Goal: Task Accomplishment & Management: Use online tool/utility

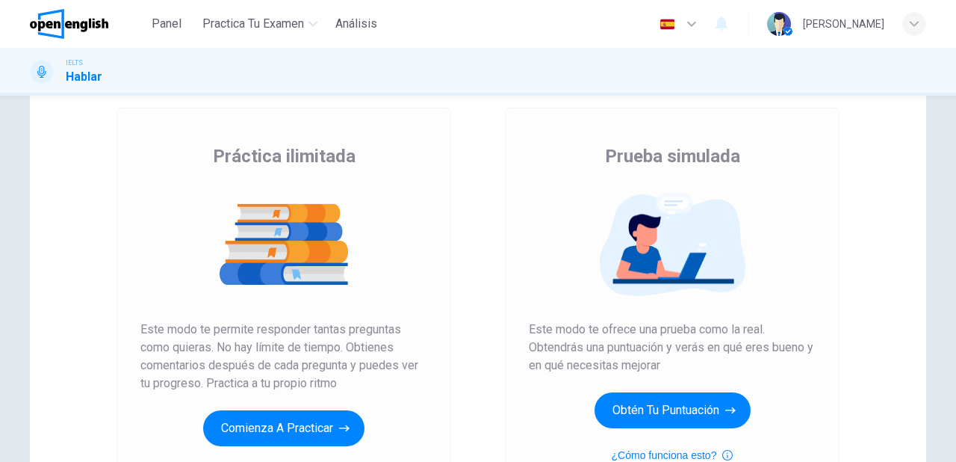
scroll to position [179, 0]
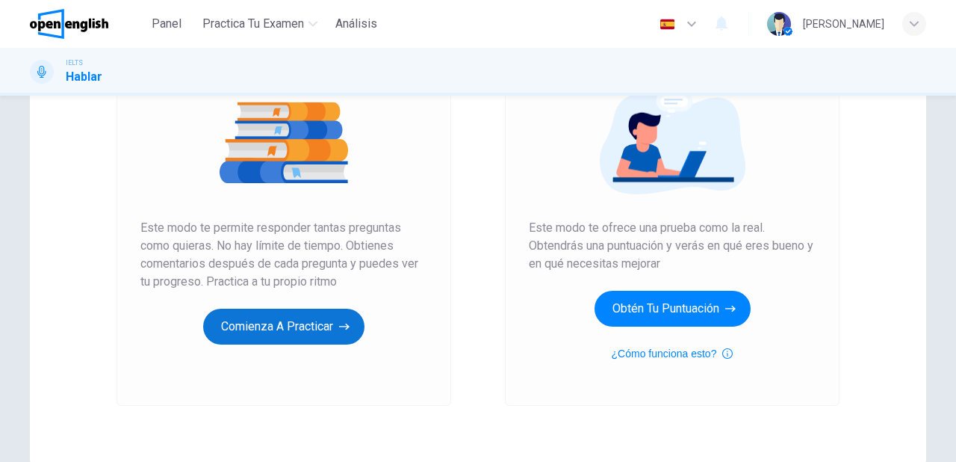
click at [308, 333] on button "Comienza a practicar" at bounding box center [283, 326] width 161 height 36
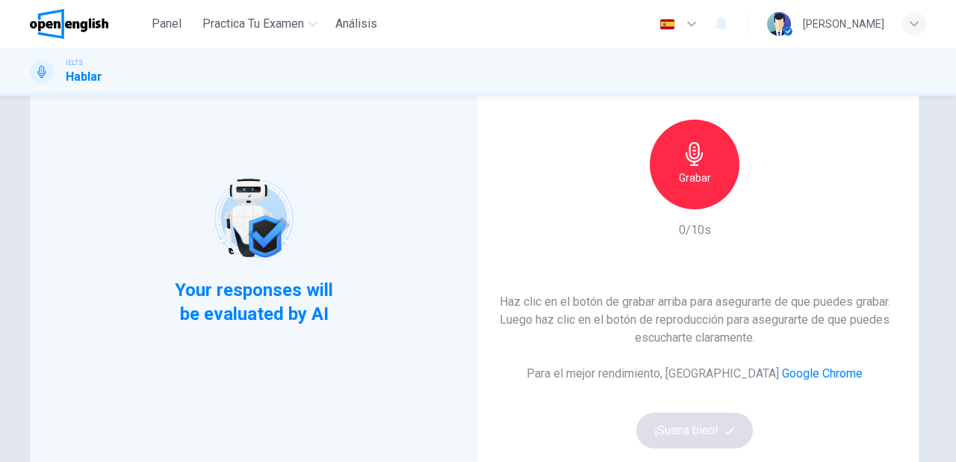
scroll to position [119, 0]
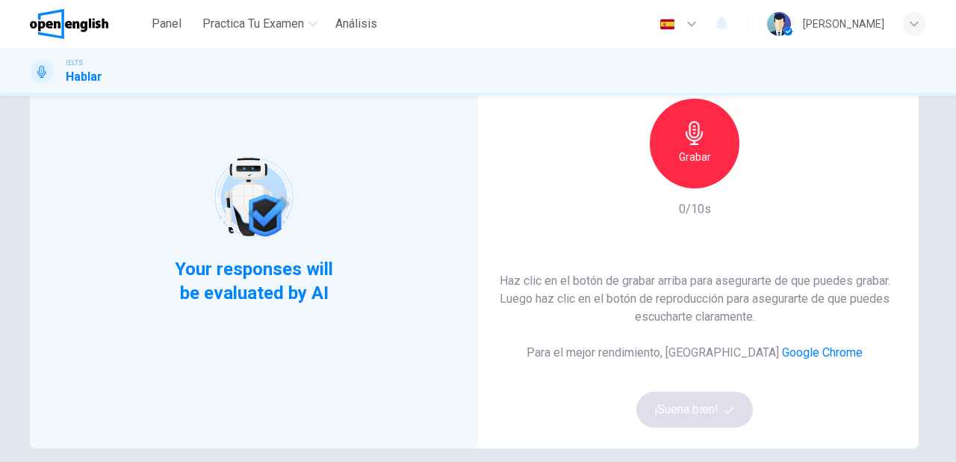
click at [697, 145] on div "Grabar" at bounding box center [695, 144] width 90 height 90
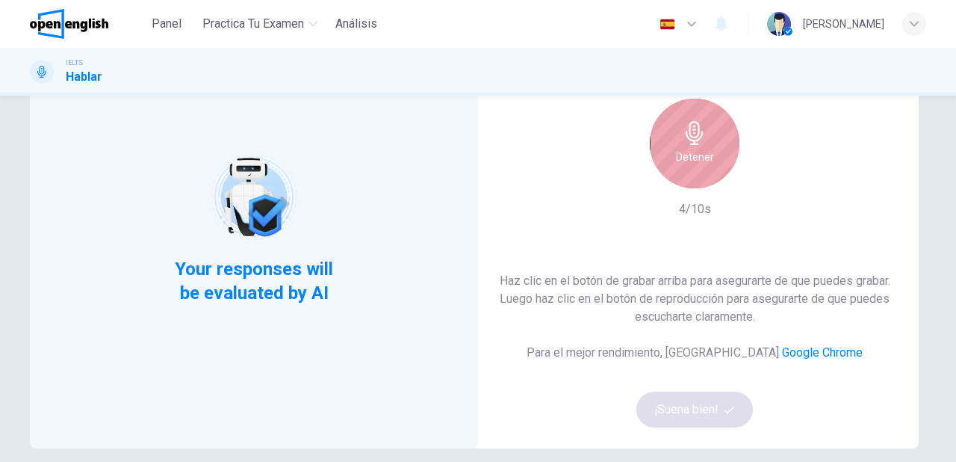
click at [696, 152] on h6 "Detener" at bounding box center [695, 157] width 38 height 18
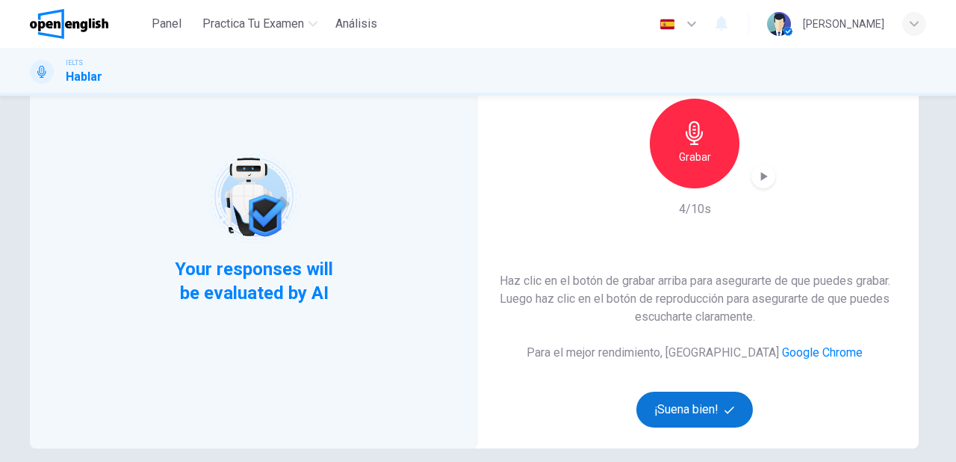
click at [709, 411] on button "¡Suena bien!" at bounding box center [694, 409] width 117 height 36
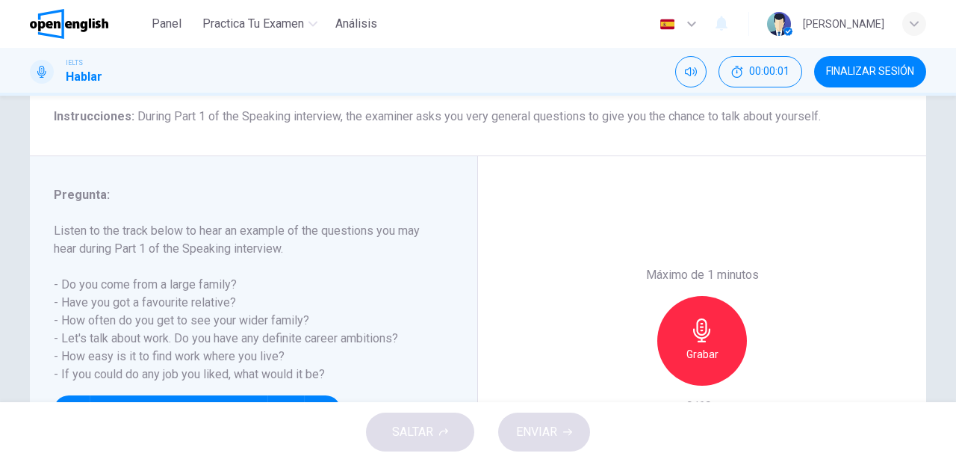
scroll to position [179, 0]
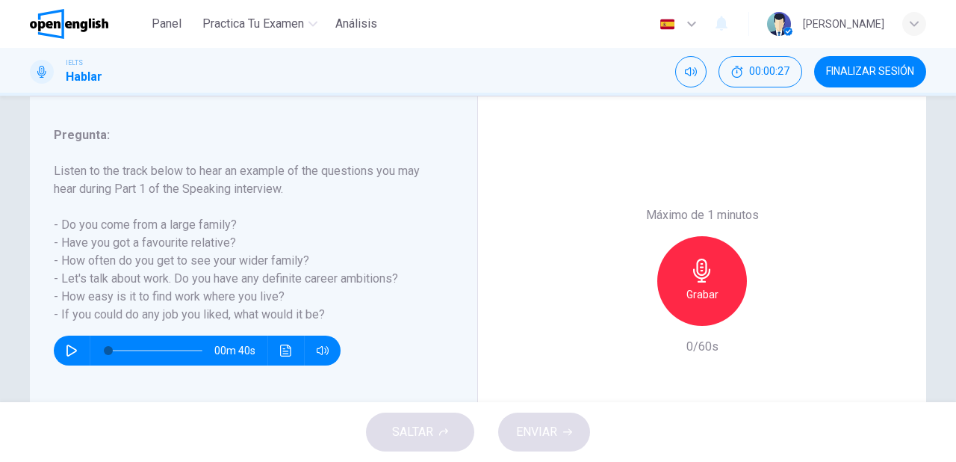
click at [66, 354] on icon "button" at bounding box center [71, 350] width 10 height 12
type input "*"
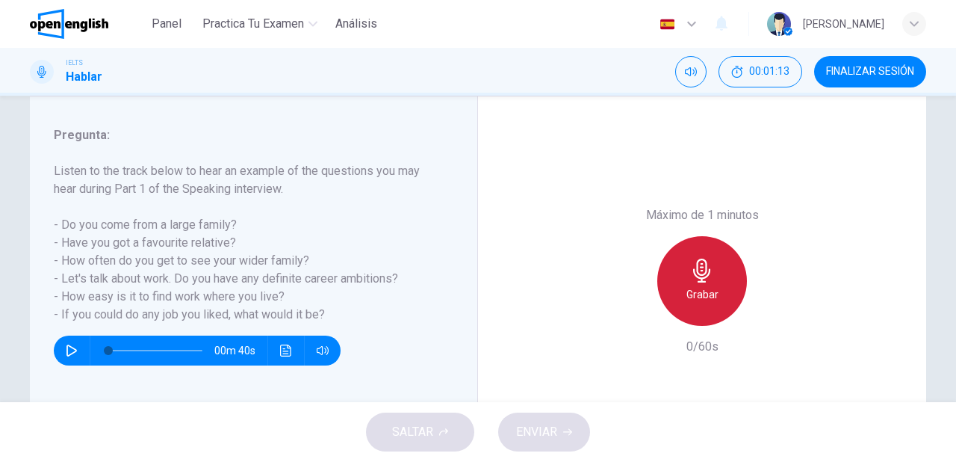
click at [705, 278] on icon "button" at bounding box center [702, 270] width 24 height 24
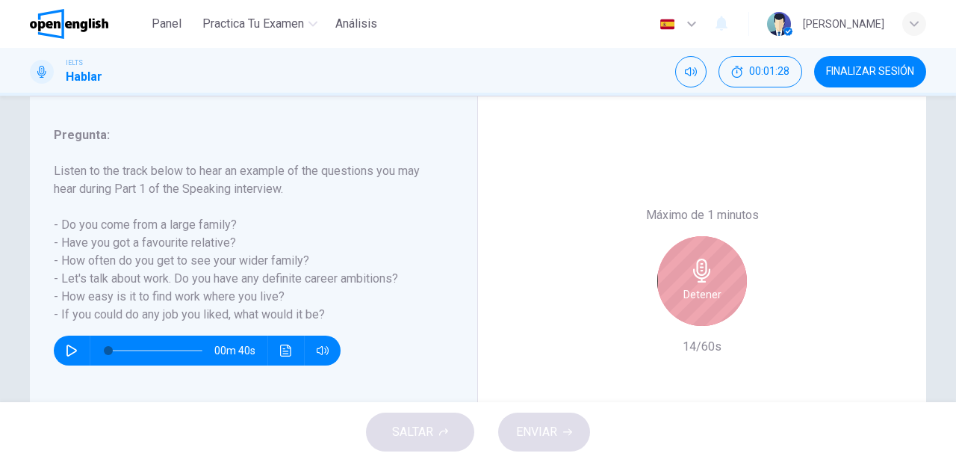
click at [704, 275] on icon "button" at bounding box center [702, 270] width 24 height 24
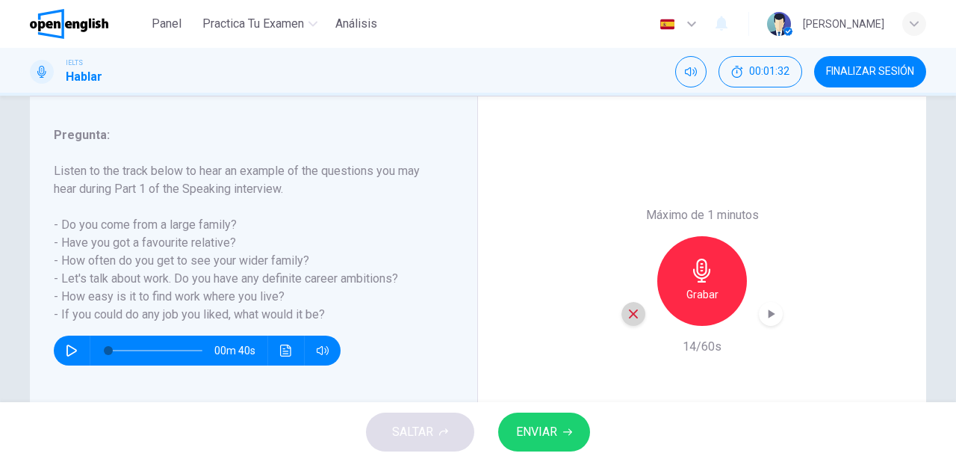
click at [632, 314] on icon "button" at bounding box center [633, 313] width 13 height 13
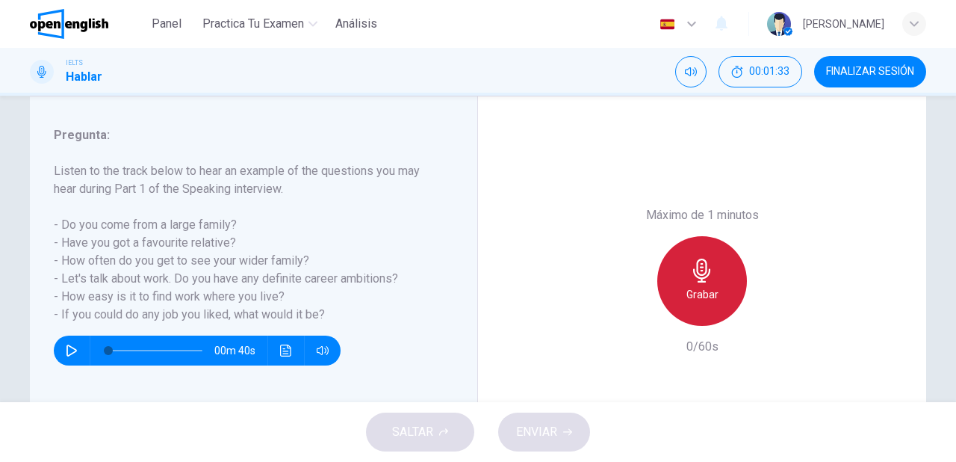
click at [699, 292] on h6 "Grabar" at bounding box center [702, 294] width 32 height 18
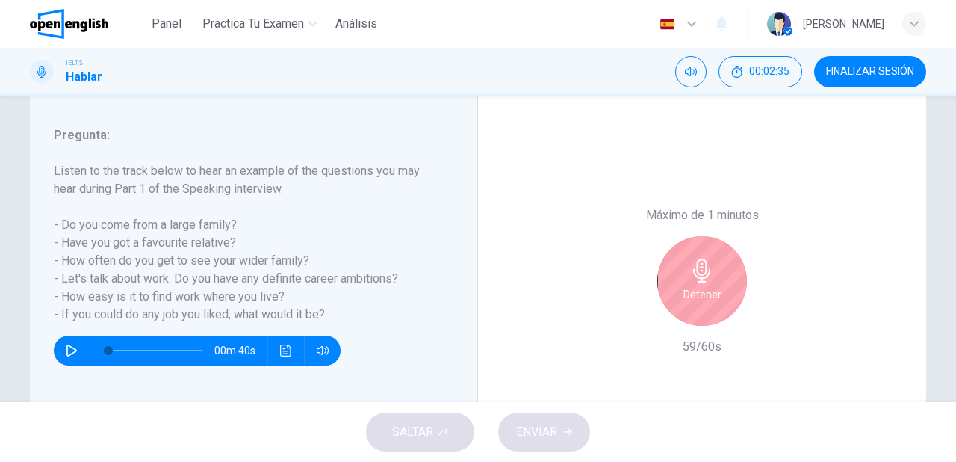
click at [715, 261] on div "Detener" at bounding box center [702, 281] width 90 height 90
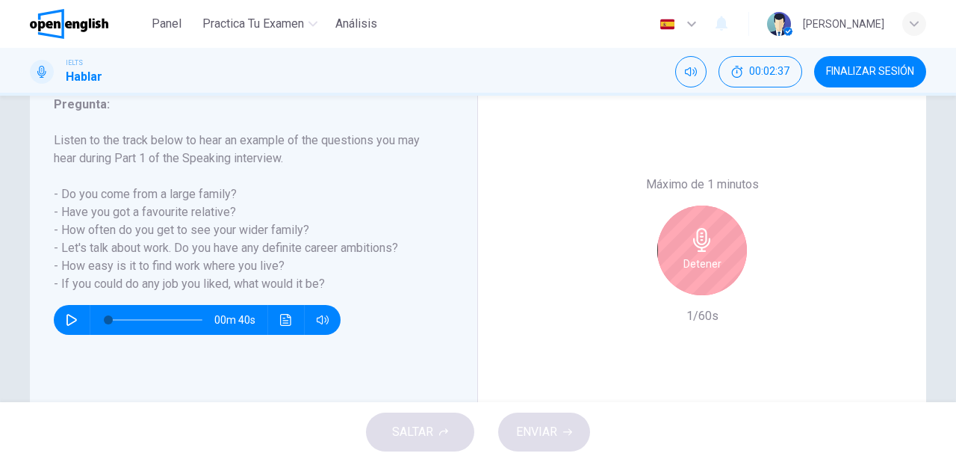
scroll to position [239, 0]
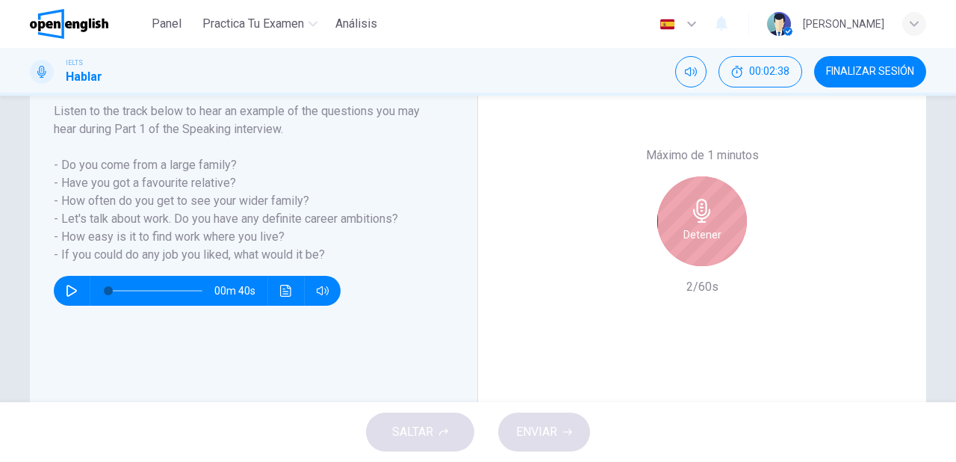
click at [699, 243] on div "Detener" at bounding box center [702, 221] width 90 height 90
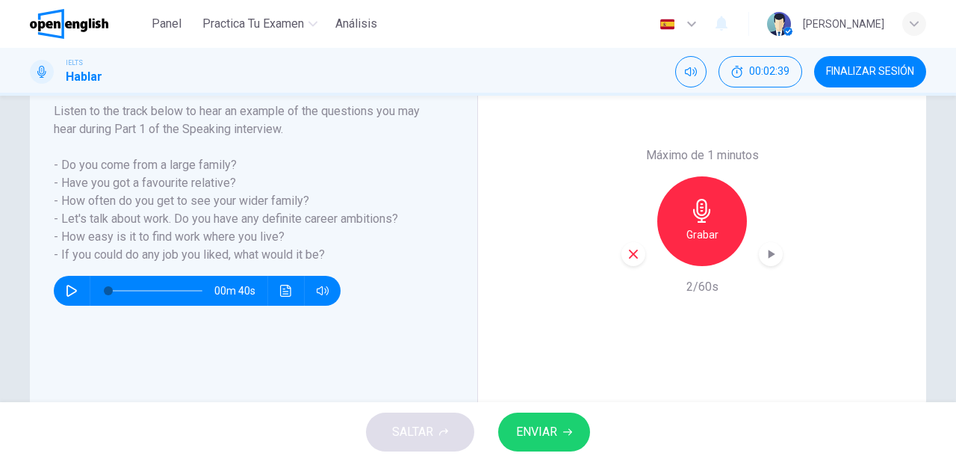
click at [549, 442] on button "ENVIAR" at bounding box center [544, 431] width 92 height 39
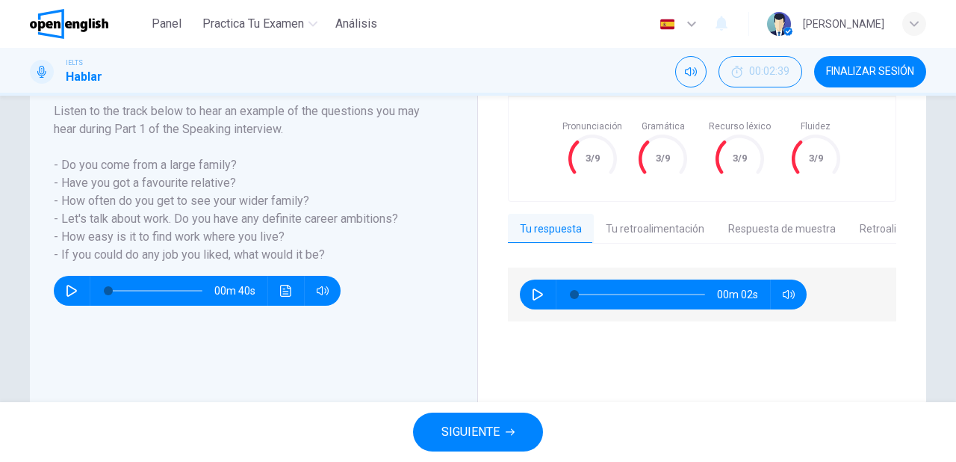
click at [532, 293] on icon "button" at bounding box center [538, 294] width 12 height 12
type input "**"
click at [503, 429] on button "SIGUIENTE" at bounding box center [478, 431] width 130 height 39
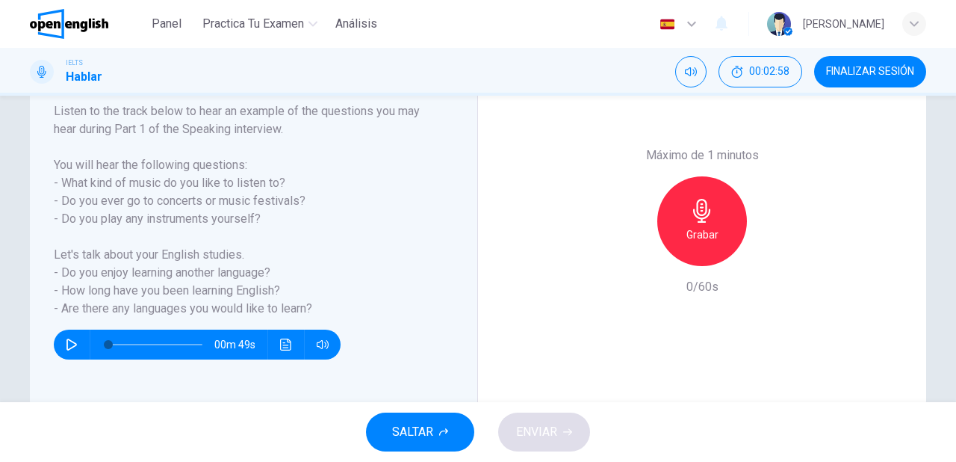
click at [66, 344] on icon "button" at bounding box center [72, 344] width 12 height 12
type input "*"
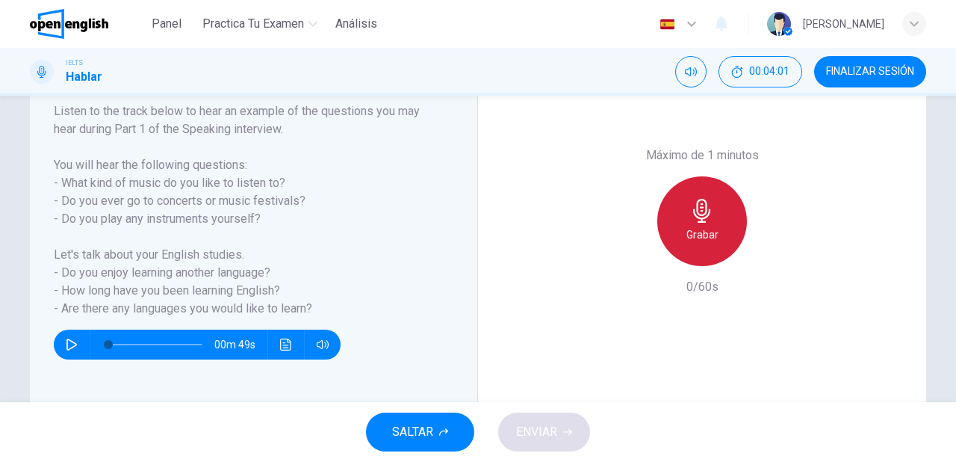
click at [679, 239] on div "Grabar" at bounding box center [702, 221] width 90 height 90
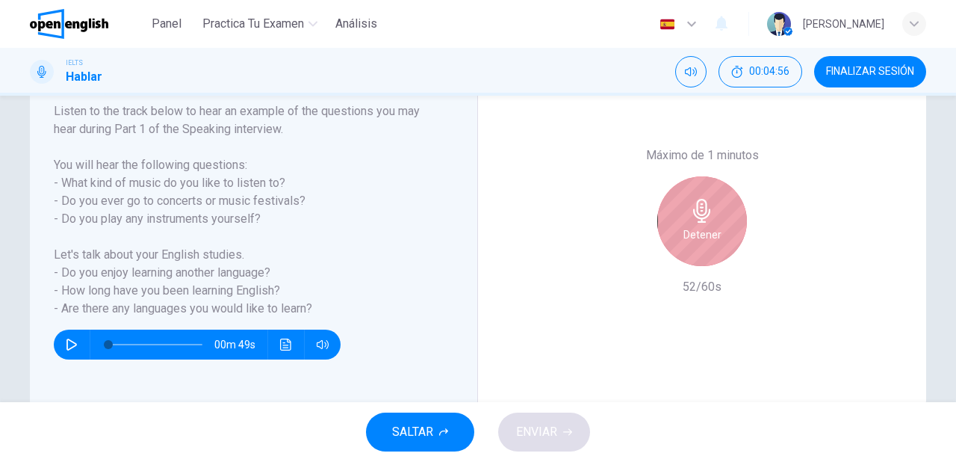
click at [714, 233] on h6 "Detener" at bounding box center [702, 235] width 38 height 18
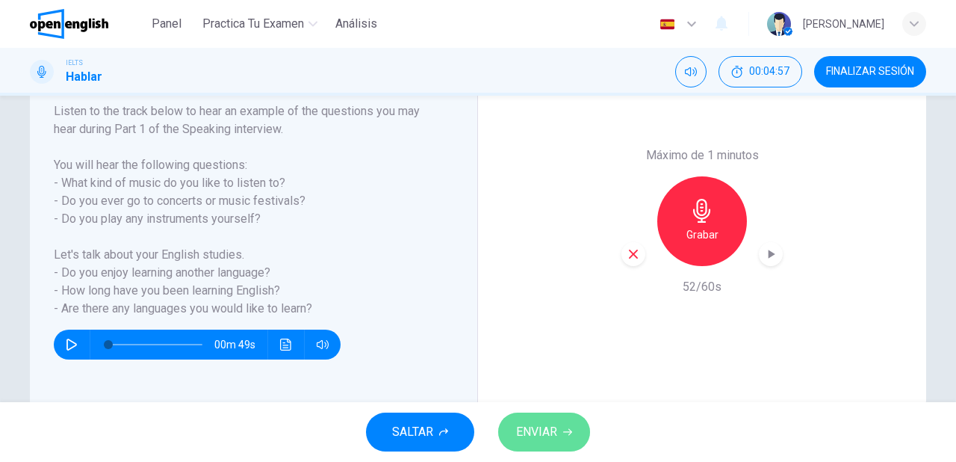
click at [569, 425] on button "ENVIAR" at bounding box center [544, 431] width 92 height 39
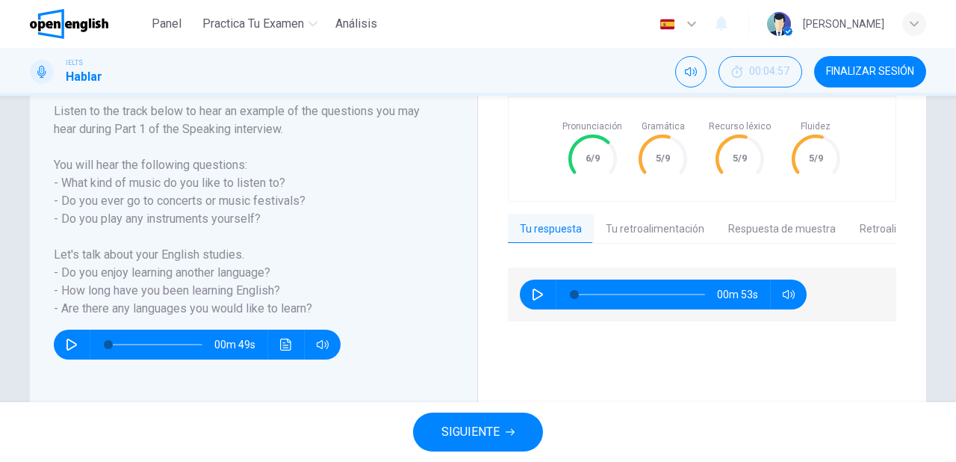
click at [639, 223] on button "Tu retroalimentación" at bounding box center [655, 229] width 122 height 31
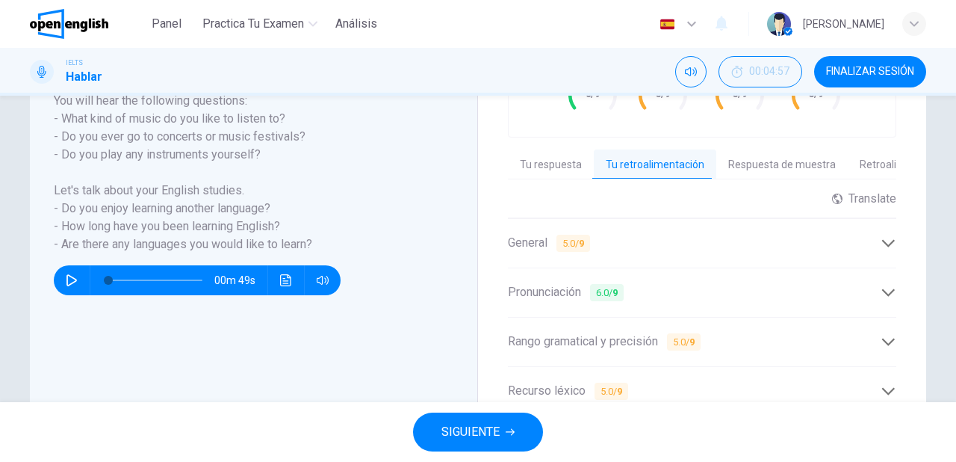
scroll to position [299, 0]
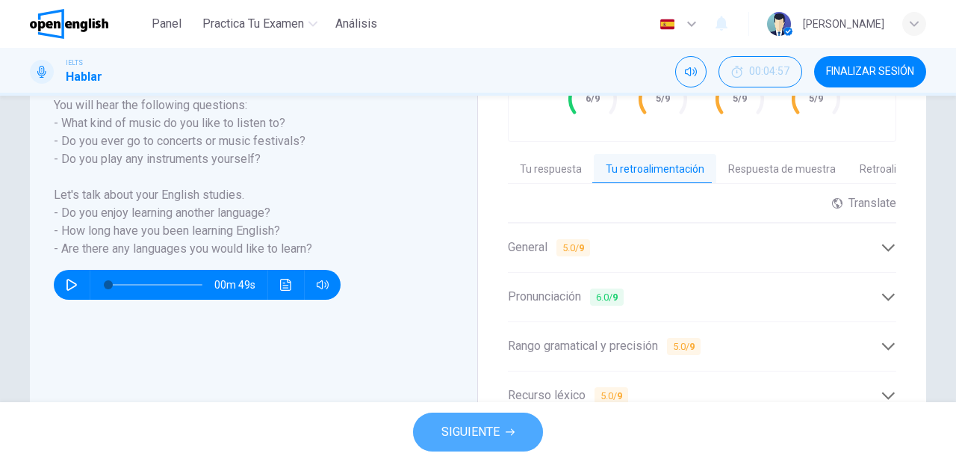
click at [519, 432] on button "SIGUIENTE" at bounding box center [478, 431] width 130 height 39
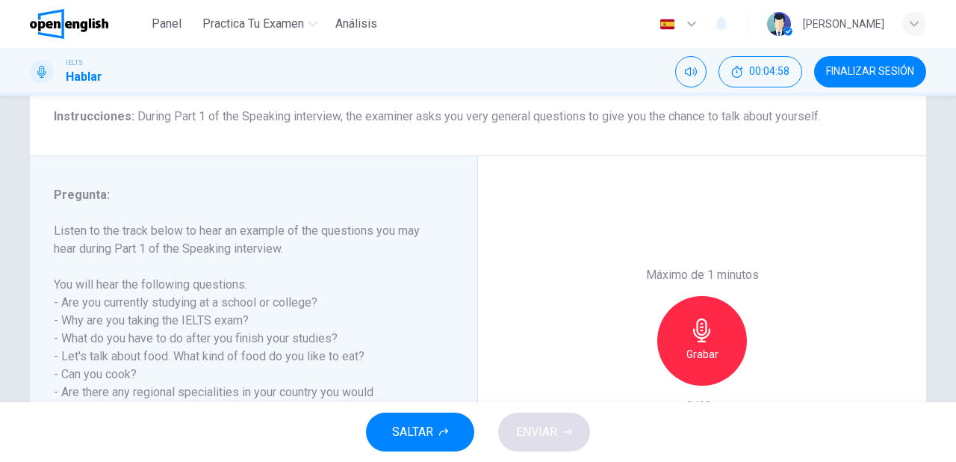
scroll to position [179, 0]
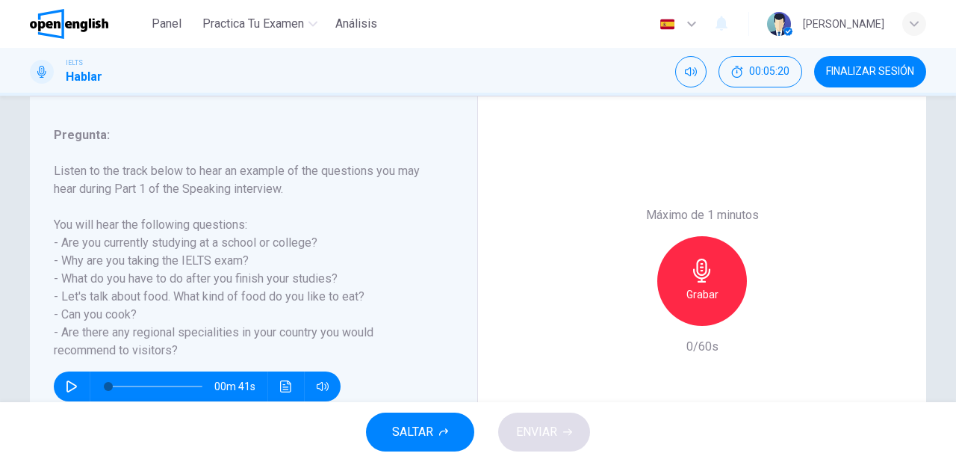
click at [66, 391] on icon "button" at bounding box center [71, 386] width 10 height 12
type input "*"
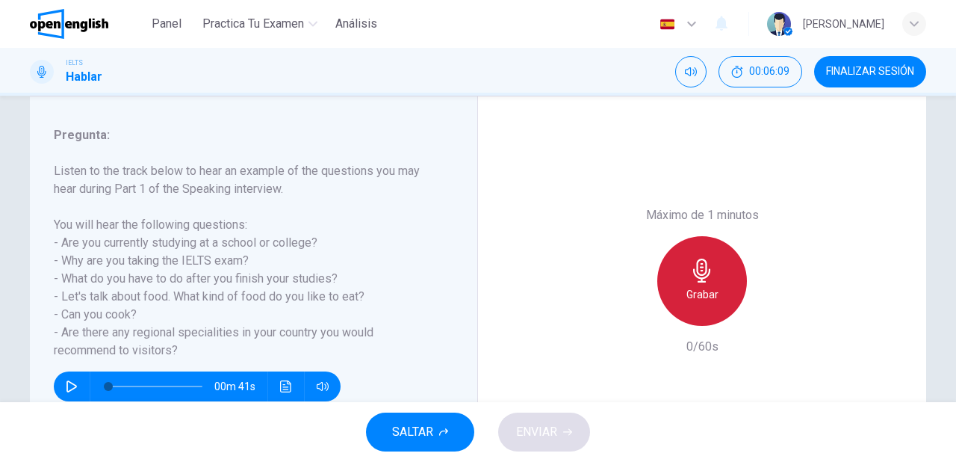
click at [684, 279] on div "Grabar" at bounding box center [702, 281] width 90 height 90
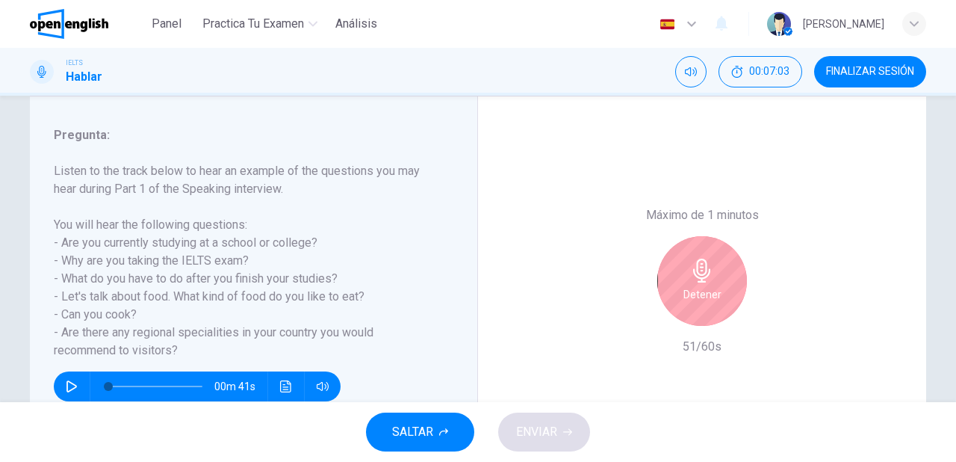
drag, startPoint x: 695, startPoint y: 291, endPoint x: 645, endPoint y: 290, distance: 50.1
click at [693, 290] on h6 "Detener" at bounding box center [702, 294] width 38 height 18
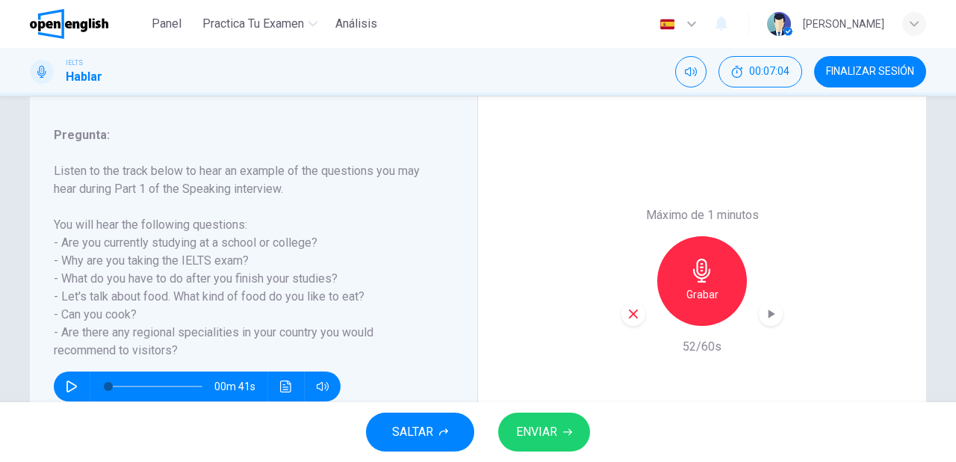
click at [547, 439] on span "ENVIAR" at bounding box center [536, 431] width 41 height 21
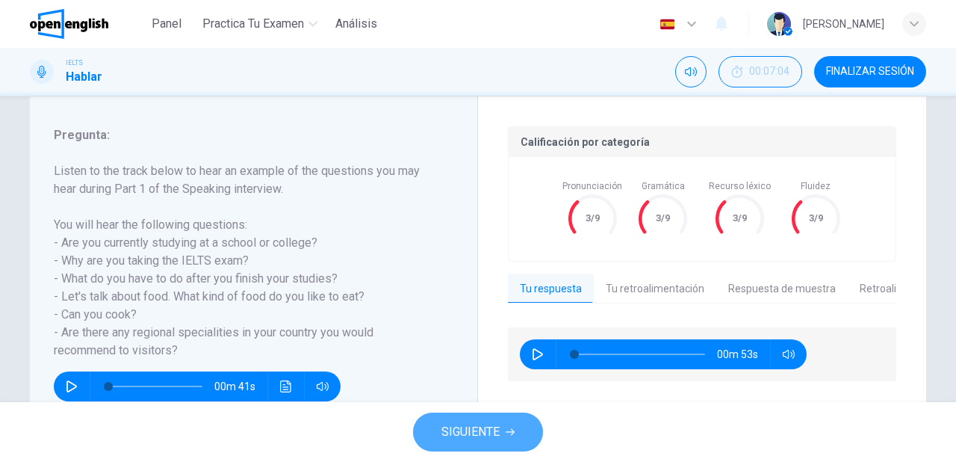
click at [474, 447] on button "SIGUIENTE" at bounding box center [478, 431] width 130 height 39
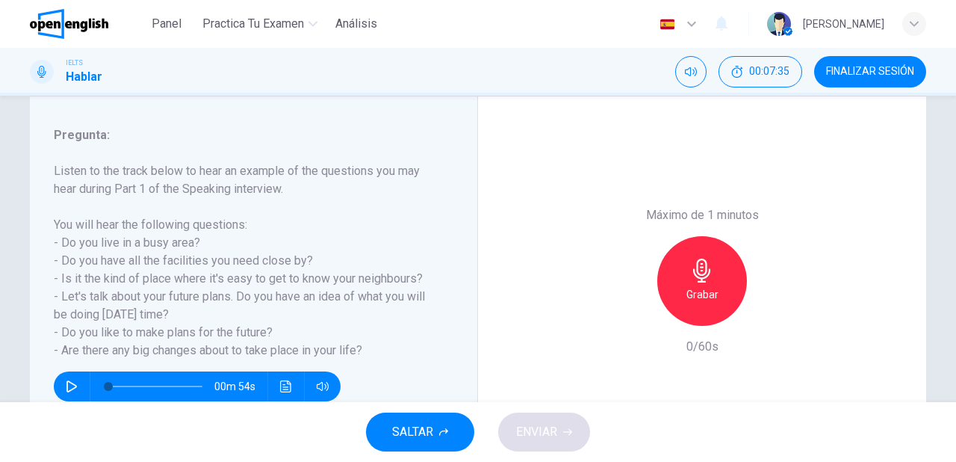
click at [666, 290] on div "Grabar" at bounding box center [702, 281] width 90 height 90
click at [561, 443] on button "ENVIAR" at bounding box center [544, 431] width 92 height 39
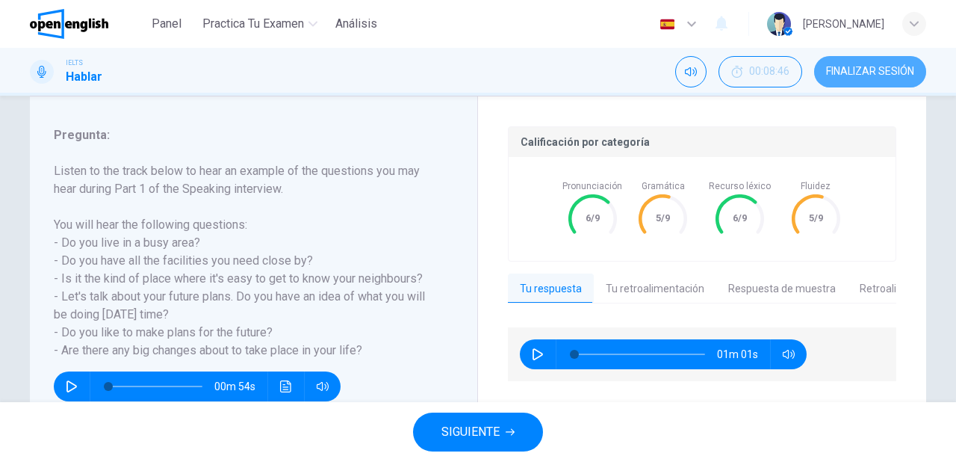
click at [849, 70] on span "FINALIZAR SESIÓN" at bounding box center [870, 72] width 88 height 12
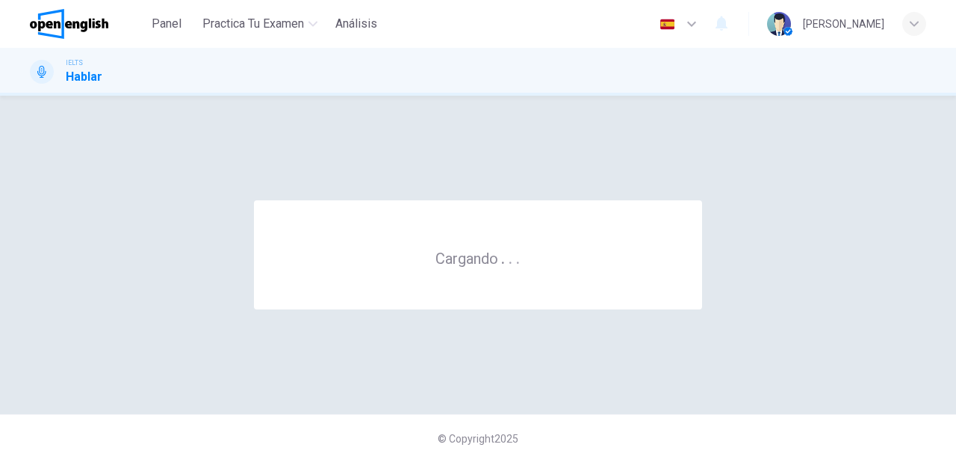
scroll to position [0, 0]
